Goal: Obtain resource: Download file/media

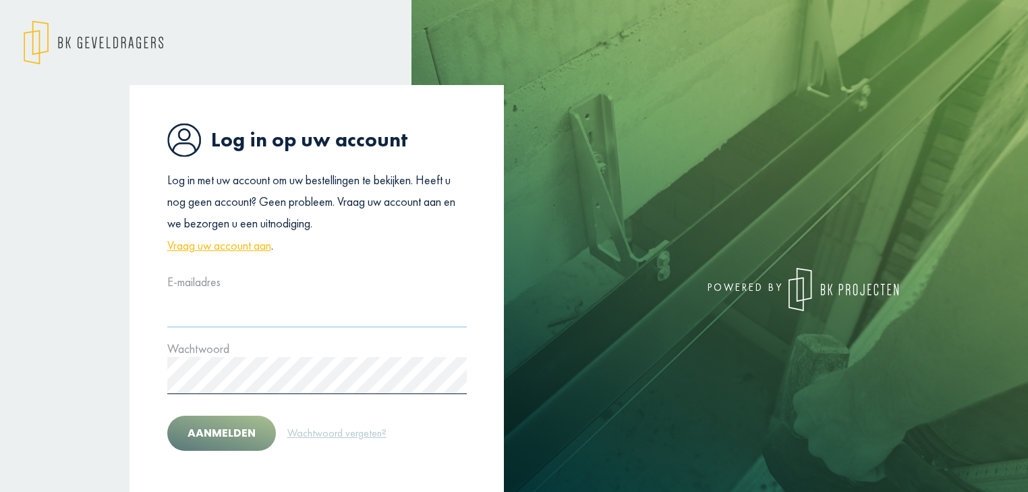
type input "**********"
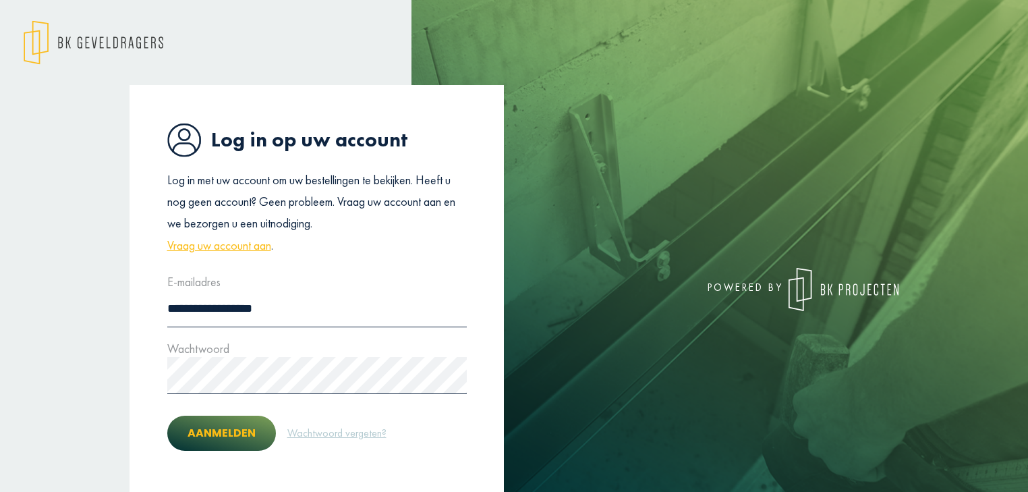
click at [215, 426] on button "Aanmelden" at bounding box center [221, 433] width 109 height 35
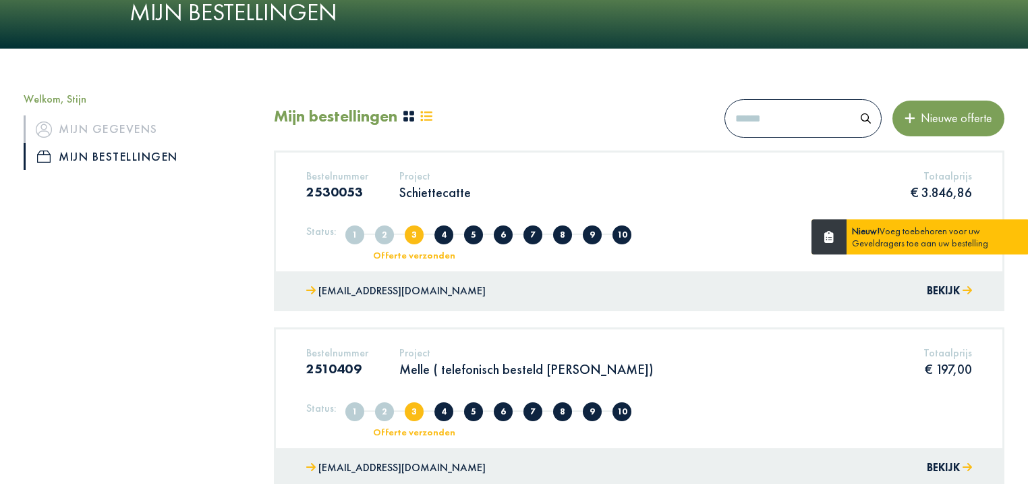
scroll to position [108, 0]
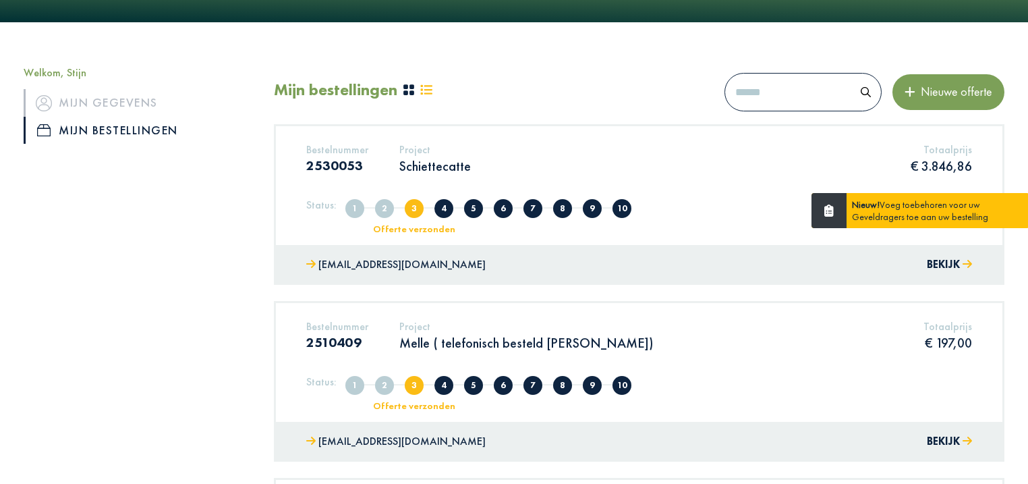
click at [408, 176] on div "Project Schiettecatte" at bounding box center [435, 161] width 92 height 36
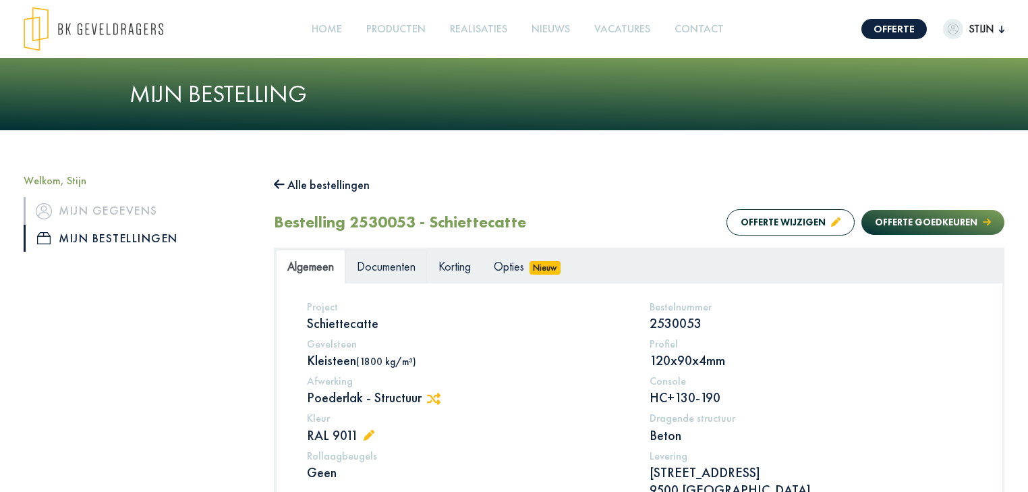
click at [375, 269] on span "Documenten" at bounding box center [386, 266] width 59 height 16
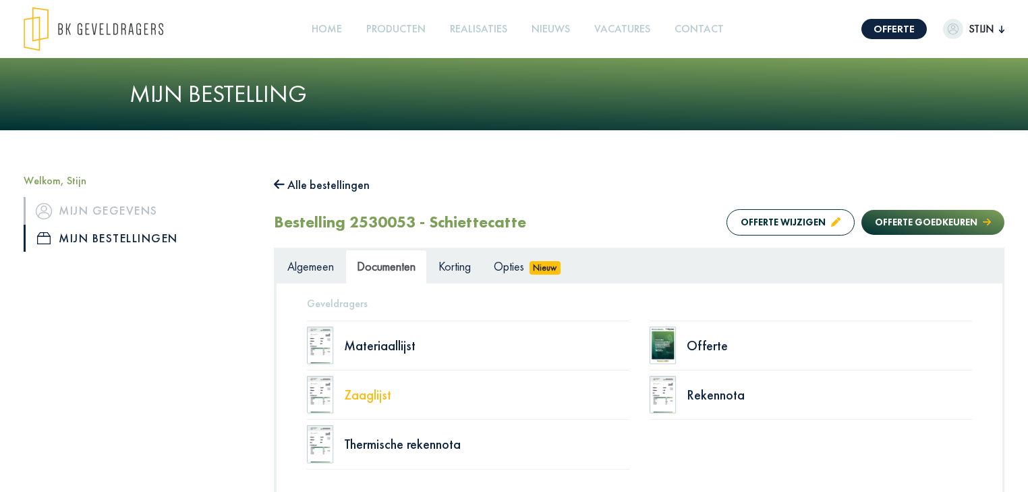
click at [368, 395] on div "Zaaglijst" at bounding box center [486, 394] width 285 height 13
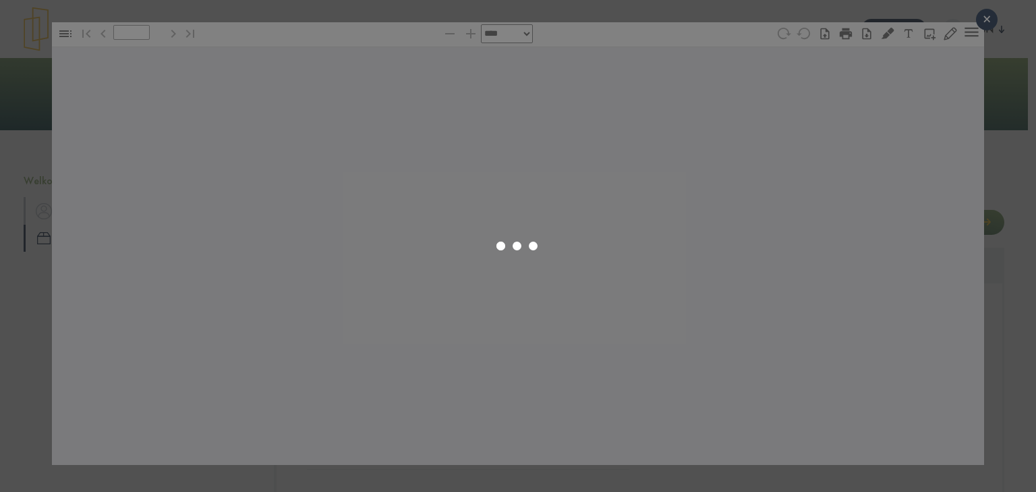
type input "*"
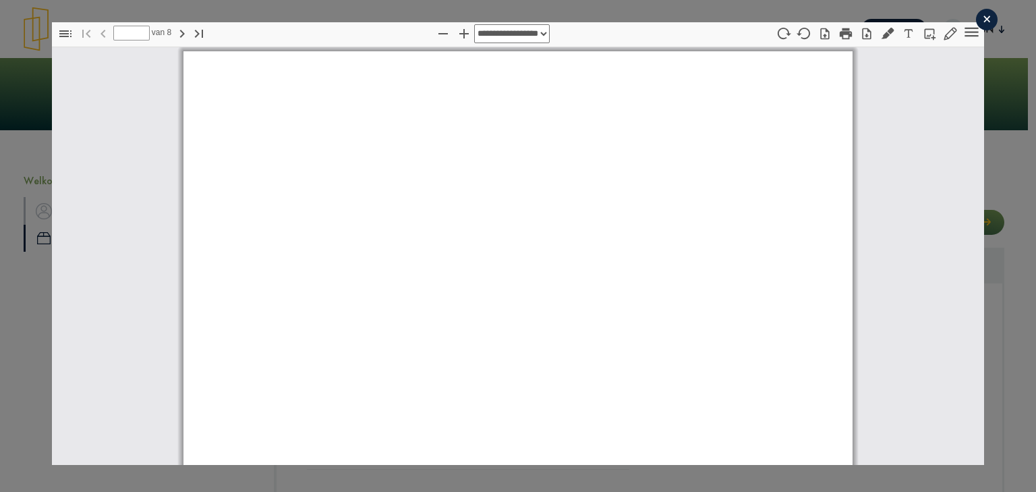
scroll to position [7, 0]
select select "****"
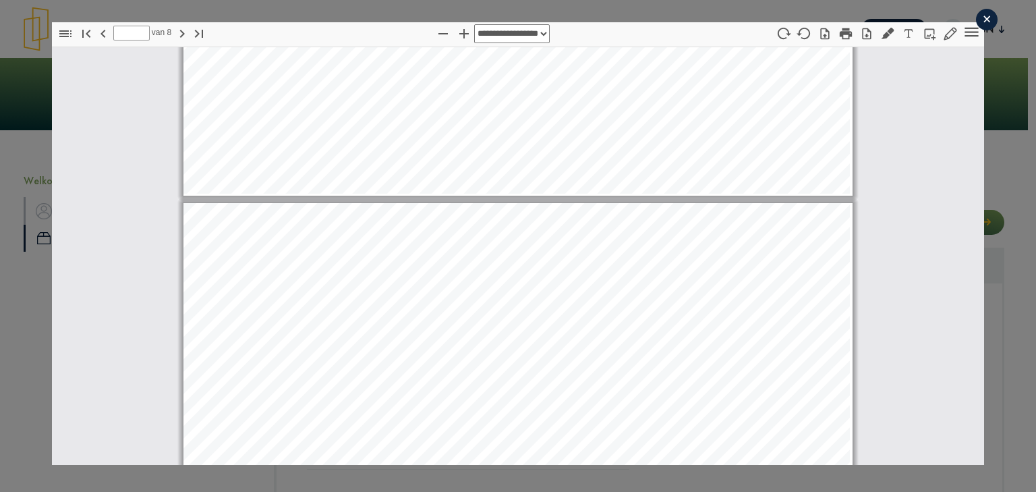
type input "*"
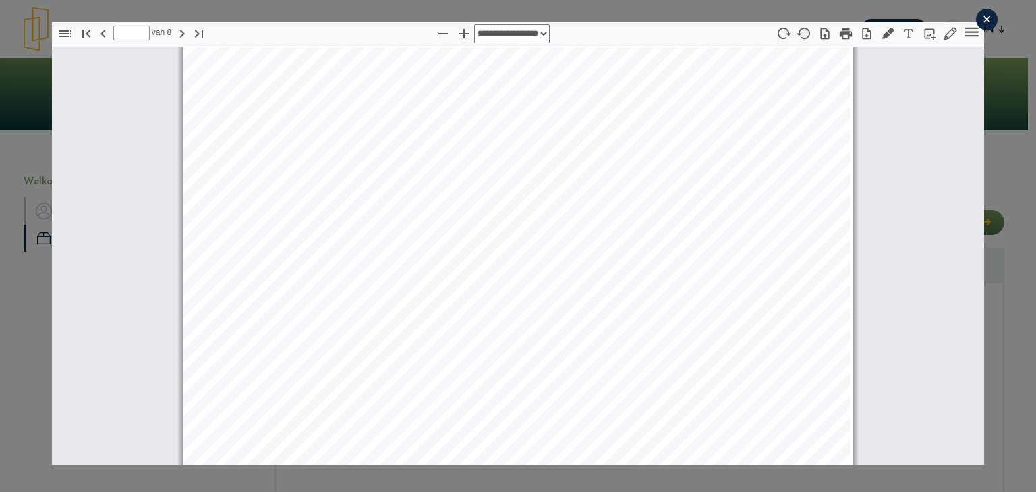
scroll to position [3070, 0]
